Goal: Transaction & Acquisition: Subscribe to service/newsletter

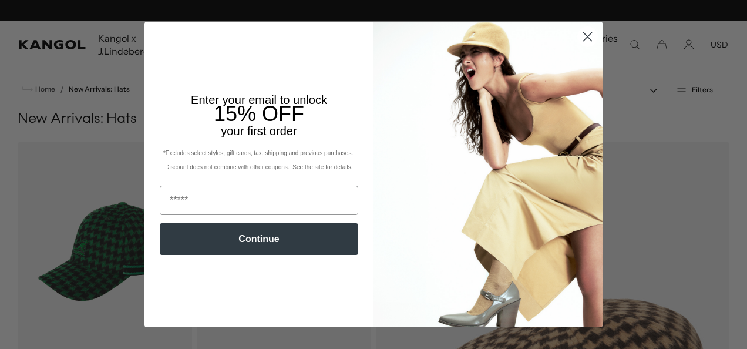
scroll to position [0, 242]
drag, startPoint x: 0, startPoint y: 0, endPoint x: 216, endPoint y: 111, distance: 243.1
click at [216, 111] on span "15% OFF" at bounding box center [259, 114] width 90 height 24
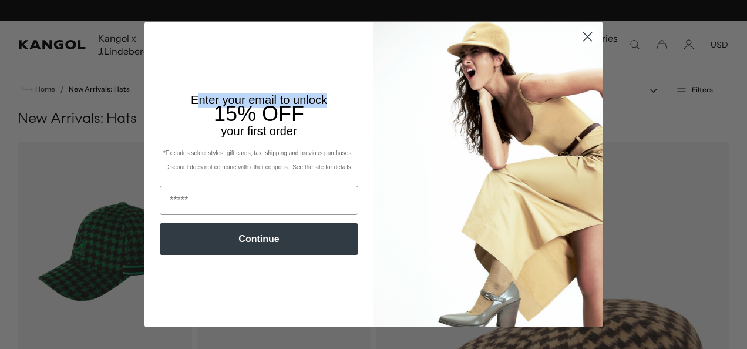
click at [194, 103] on div "Enter your email to unlock 15% OFF your first order" at bounding box center [259, 115] width 199 height 45
click at [194, 103] on span "Enter your email to unlock" at bounding box center [259, 99] width 136 height 13
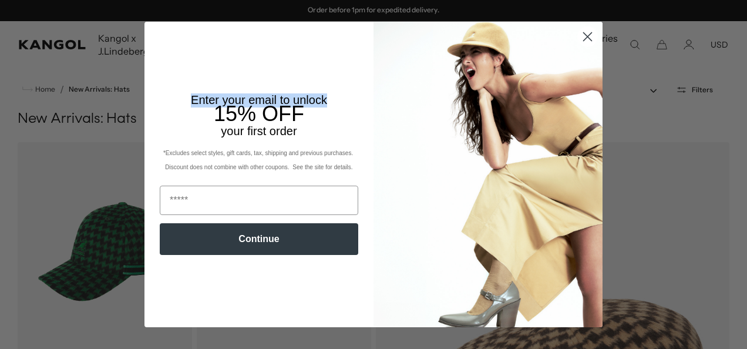
click at [193, 103] on span "Enter your email to unlock" at bounding box center [259, 99] width 136 height 13
drag, startPoint x: 193, startPoint y: 103, endPoint x: 223, endPoint y: 101, distance: 29.5
click at [223, 102] on span "15% OFF" at bounding box center [259, 114] width 90 height 24
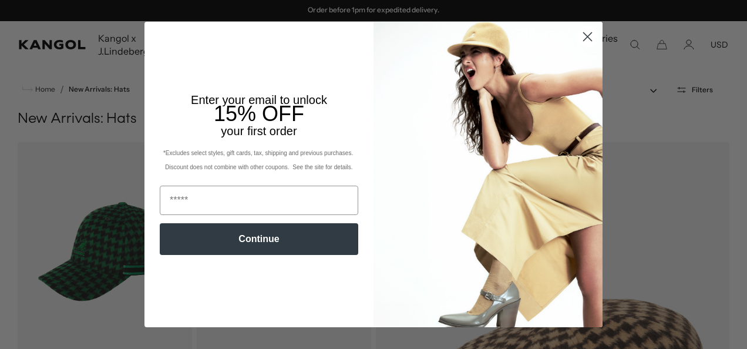
click at [223, 102] on span "15% OFF" at bounding box center [259, 114] width 90 height 24
click at [222, 94] on span "Enter your email to unlock" at bounding box center [259, 99] width 136 height 13
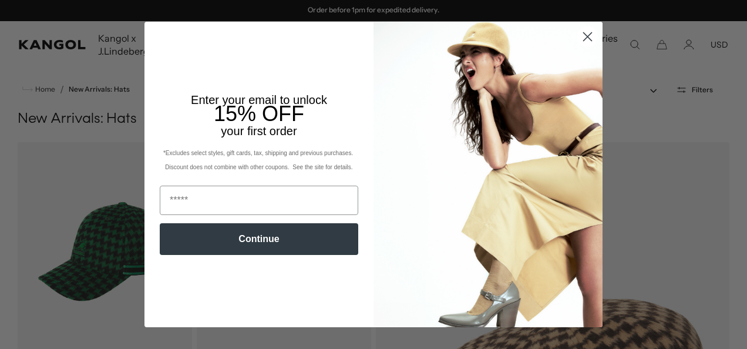
click at [228, 93] on span "Enter your email to unlock" at bounding box center [259, 99] width 136 height 13
click at [227, 88] on div "Enter your email to unlock 15% OFF your first order" at bounding box center [259, 116] width 206 height 57
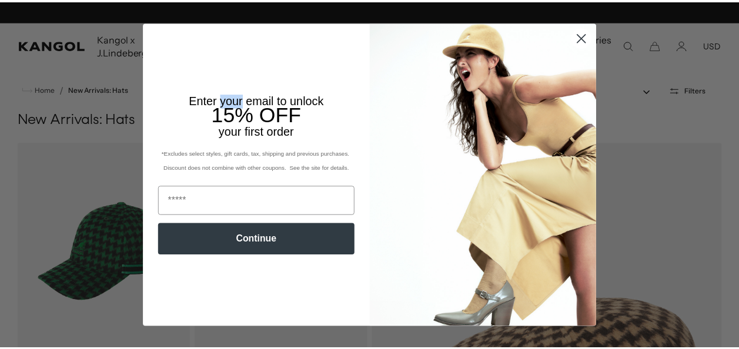
scroll to position [0, 242]
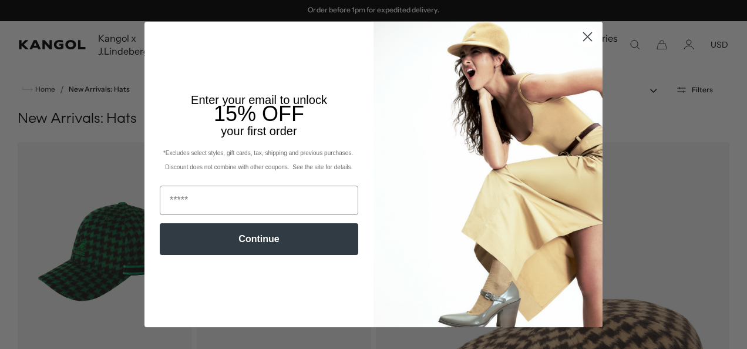
click at [578, 36] on circle "Close dialog" at bounding box center [587, 36] width 19 height 19
